Goal: Find specific page/section: Find specific page/section

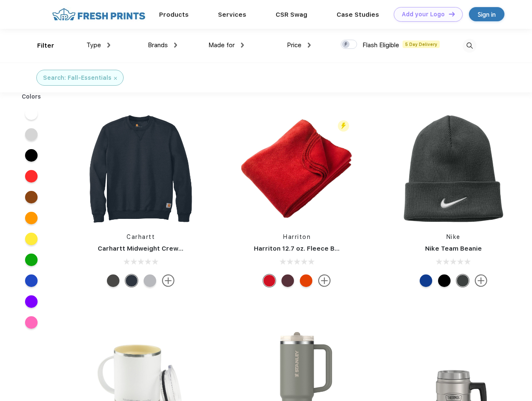
click at [425, 14] on link "Add your Logo Design Tool" at bounding box center [428, 14] width 69 height 15
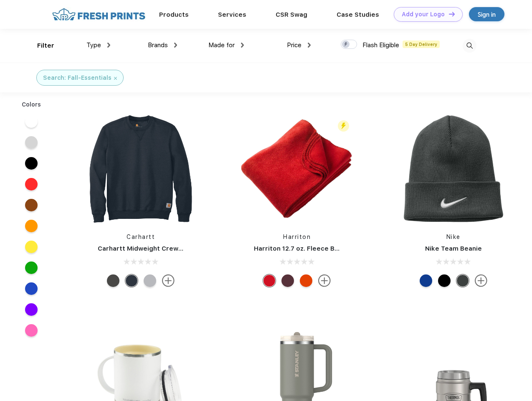
click at [0, 0] on div "Design Tool" at bounding box center [0, 0] width 0 height 0
click at [448, 14] on link "Add your Logo Design Tool" at bounding box center [428, 14] width 69 height 15
click at [40, 46] on div "Filter" at bounding box center [45, 46] width 17 height 10
click at [99, 45] on span "Type" at bounding box center [93, 45] width 15 height 8
click at [162, 45] on span "Brands" at bounding box center [158, 45] width 20 height 8
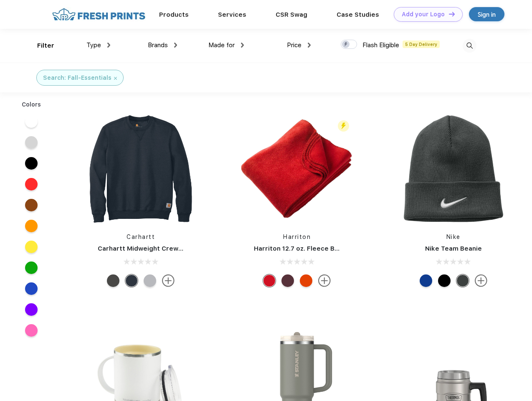
click at [226, 45] on span "Made for" at bounding box center [221, 45] width 26 height 8
click at [299, 45] on span "Price" at bounding box center [294, 45] width 15 height 8
click at [349, 45] on div at bounding box center [349, 44] width 16 height 9
click at [346, 45] on input "checkbox" at bounding box center [343, 41] width 5 height 5
click at [469, 46] on img at bounding box center [470, 46] width 14 height 14
